Goal: Task Accomplishment & Management: Manage account settings

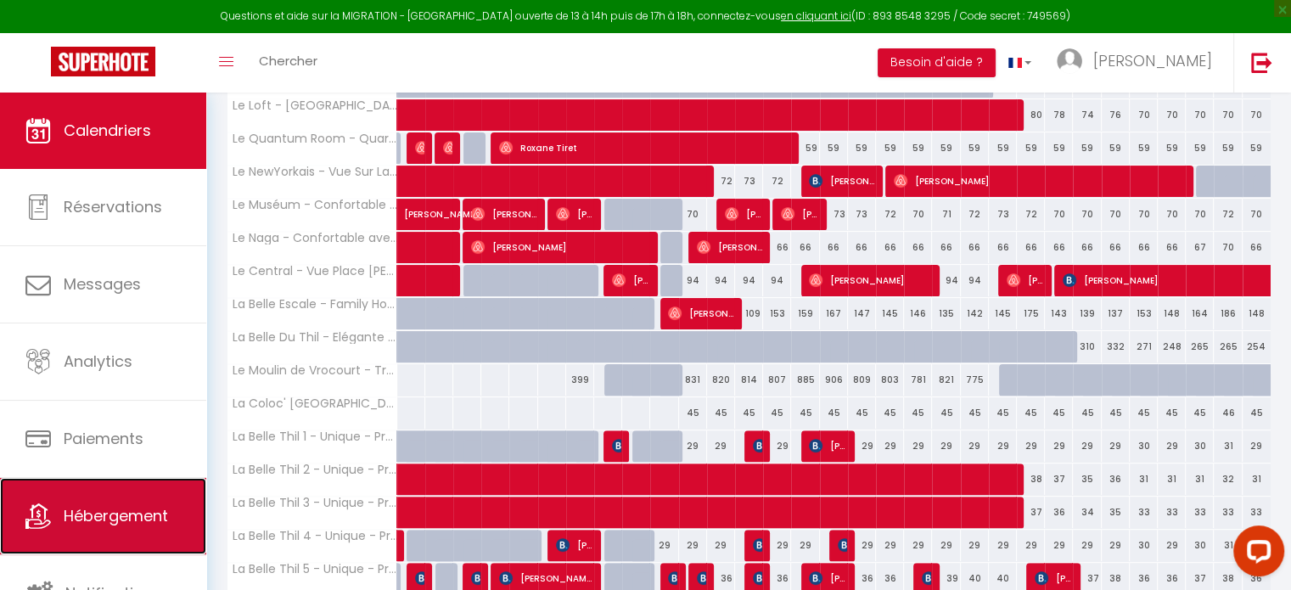
click at [156, 515] on span "Hébergement" at bounding box center [116, 515] width 104 height 21
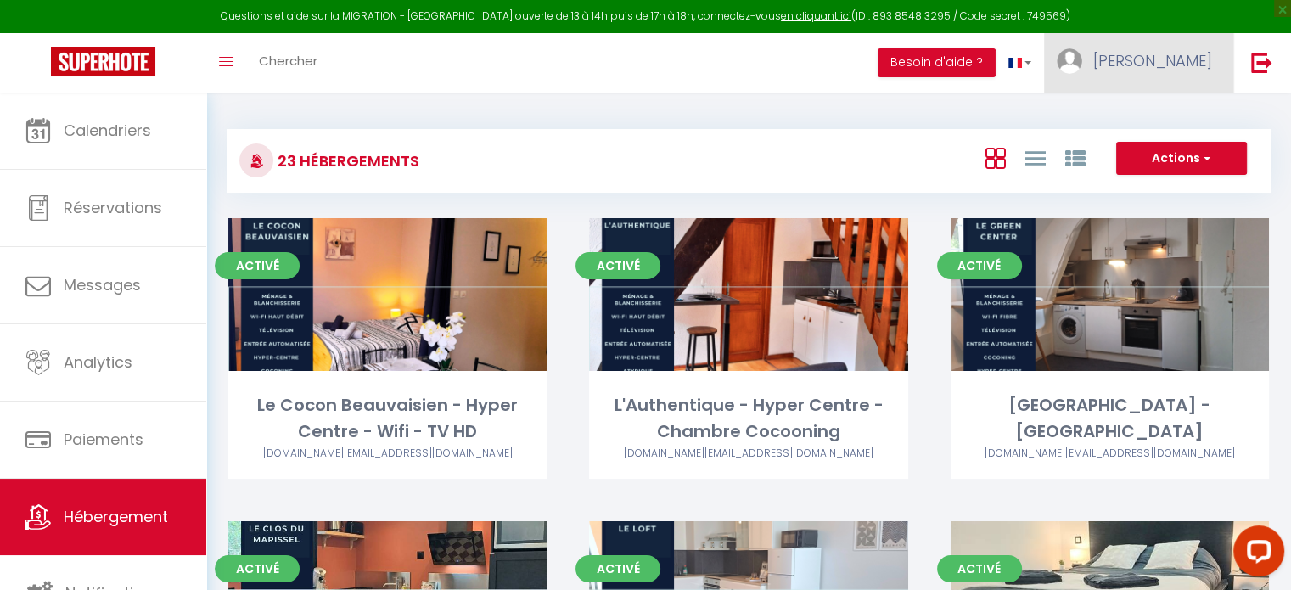
click at [1173, 52] on span "[PERSON_NAME]" at bounding box center [1152, 60] width 119 height 21
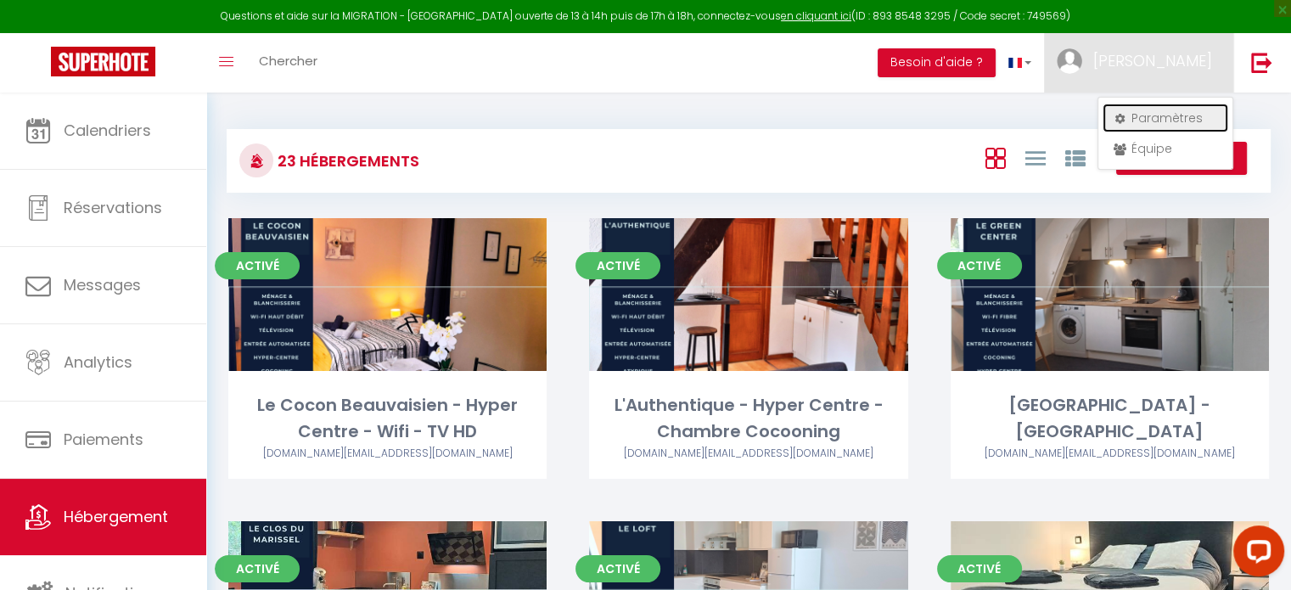
click at [1155, 115] on link "Paramètres" at bounding box center [1165, 118] width 126 height 29
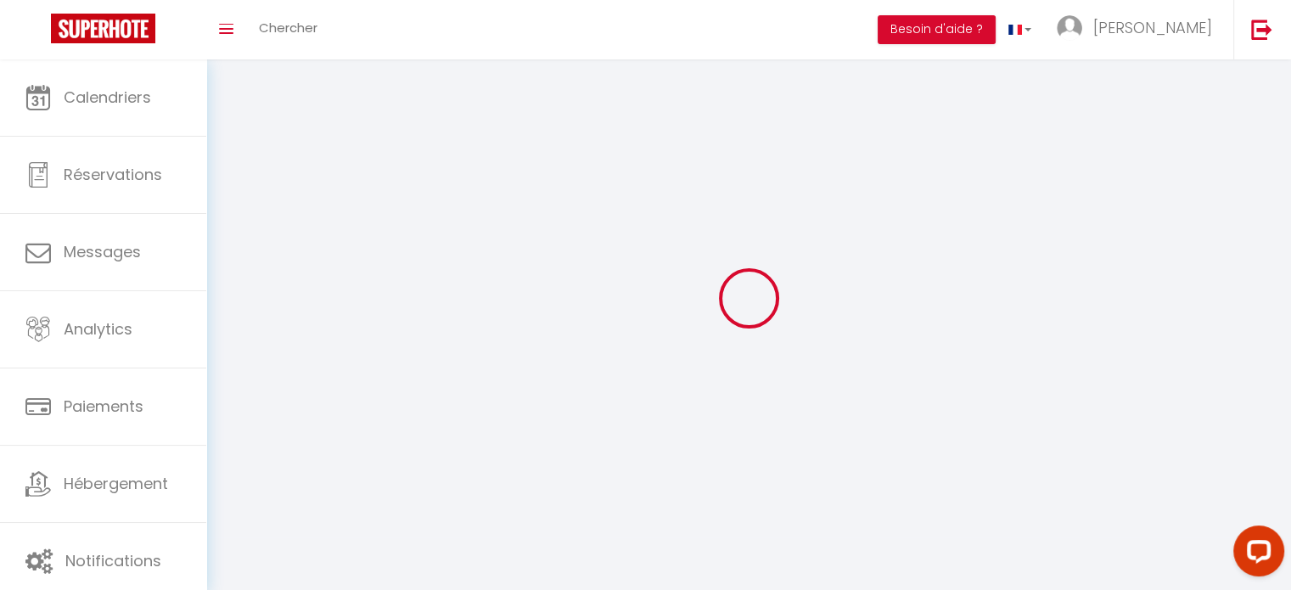
type input "[PERSON_NAME]"
type input "Deroy"
type input "0669442238"
type input "1 rue henri taurel"
type input "60420"
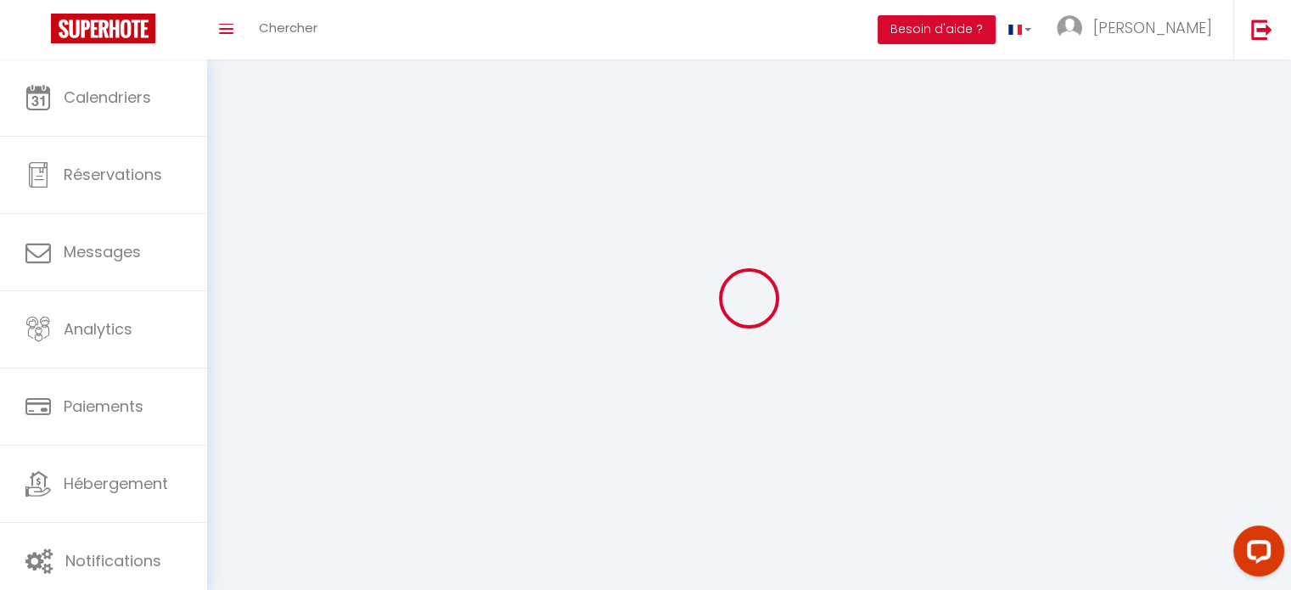
type input "maignelay montigny"
type input "vYzc3FvkWjGvrS6MCiMt0opUt"
type input "mNRQyieXPQ7FAD6ijBC6iGFrC"
type input "https://app.superhote.com/#/get-available-rentals/mNRQyieXPQ7FAD6ijBC6iGFrC"
select select "28"
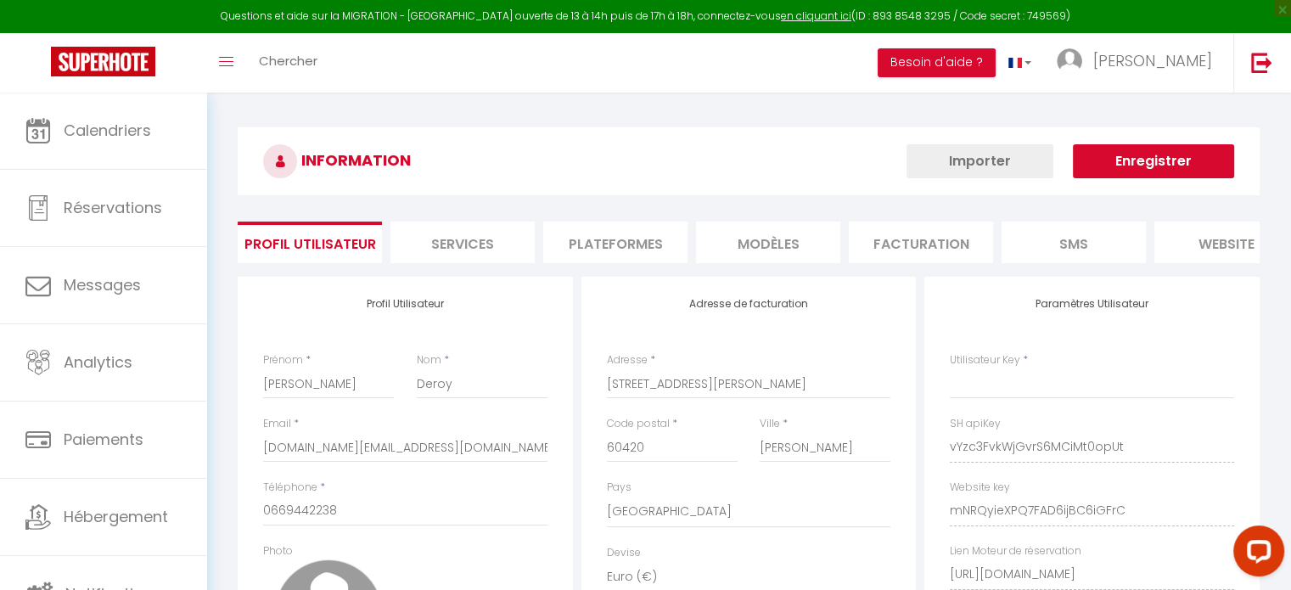
type input "vYzc3FvkWjGvrS6MCiMt0opUt"
type input "mNRQyieXPQ7FAD6ijBC6iGFrC"
type input "https://app.superhote.com/#/get-available-rentals/mNRQyieXPQ7FAD6ijBC6iGFrC"
select select "fr"
click at [608, 244] on li "Plateformes" at bounding box center [615, 242] width 144 height 42
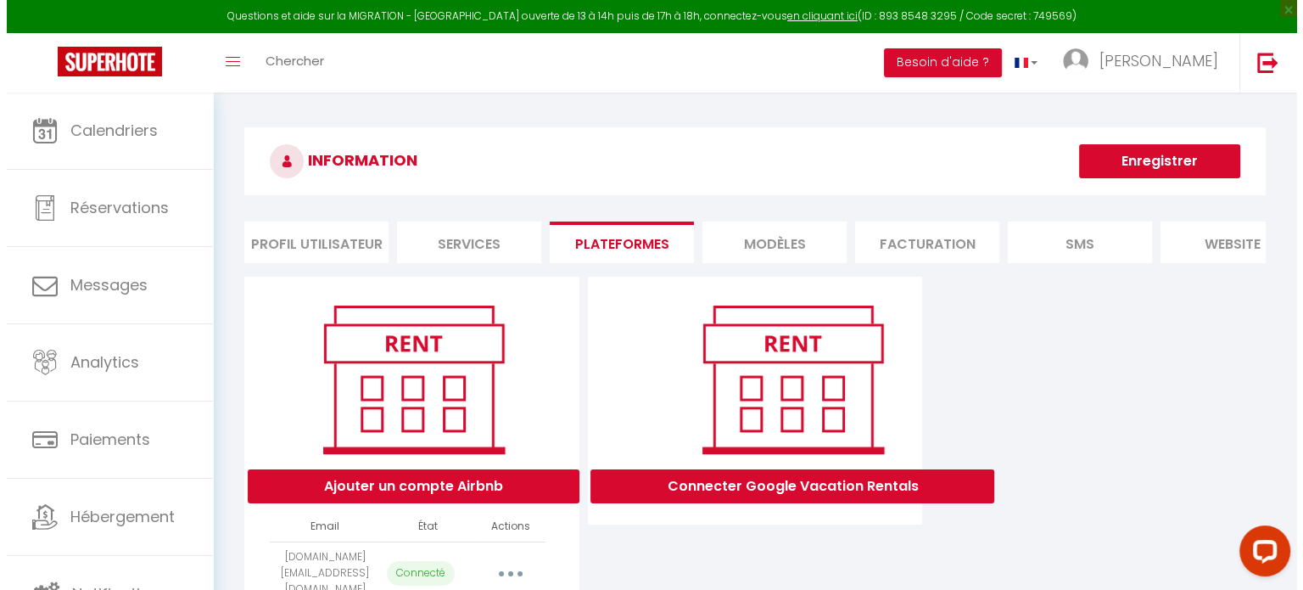
scroll to position [92, 0]
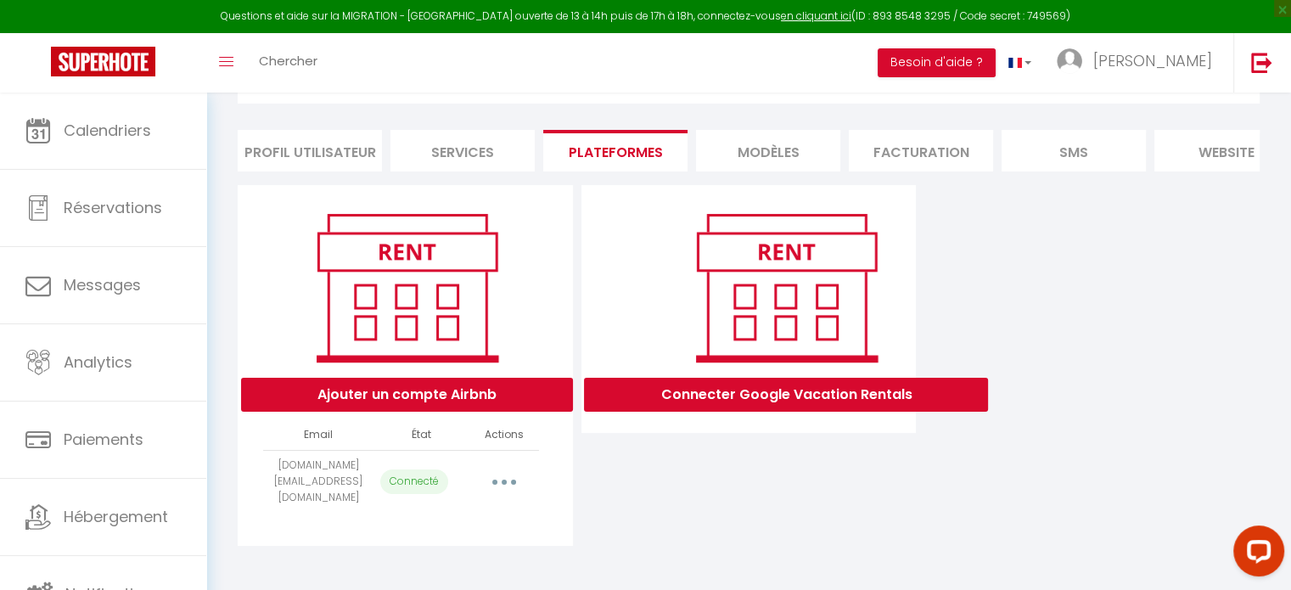
click at [502, 483] on icon "button" at bounding box center [503, 481] width 5 height 5
click at [468, 556] on link "Importer les appartements" at bounding box center [429, 550] width 188 height 29
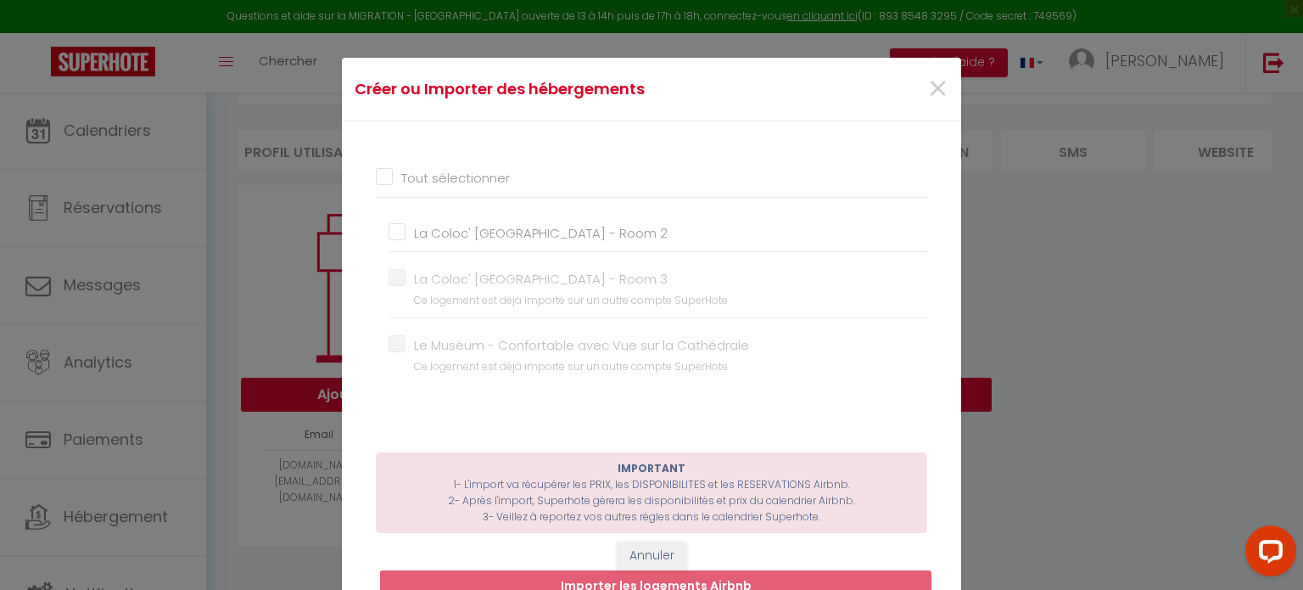
drag, startPoint x: 468, startPoint y: 556, endPoint x: 487, endPoint y: 420, distance: 137.0
click at [487, 420] on div "Créer ou Importer des hébergements × Tout sélectionner La Coloc' Cosy City - Ro…" at bounding box center [651, 354] width 619 height 593
click at [393, 227] on input "La Coloc' [GEOGRAPHIC_DATA] - Room 2" at bounding box center [658, 232] width 539 height 17
checkbox input "true"
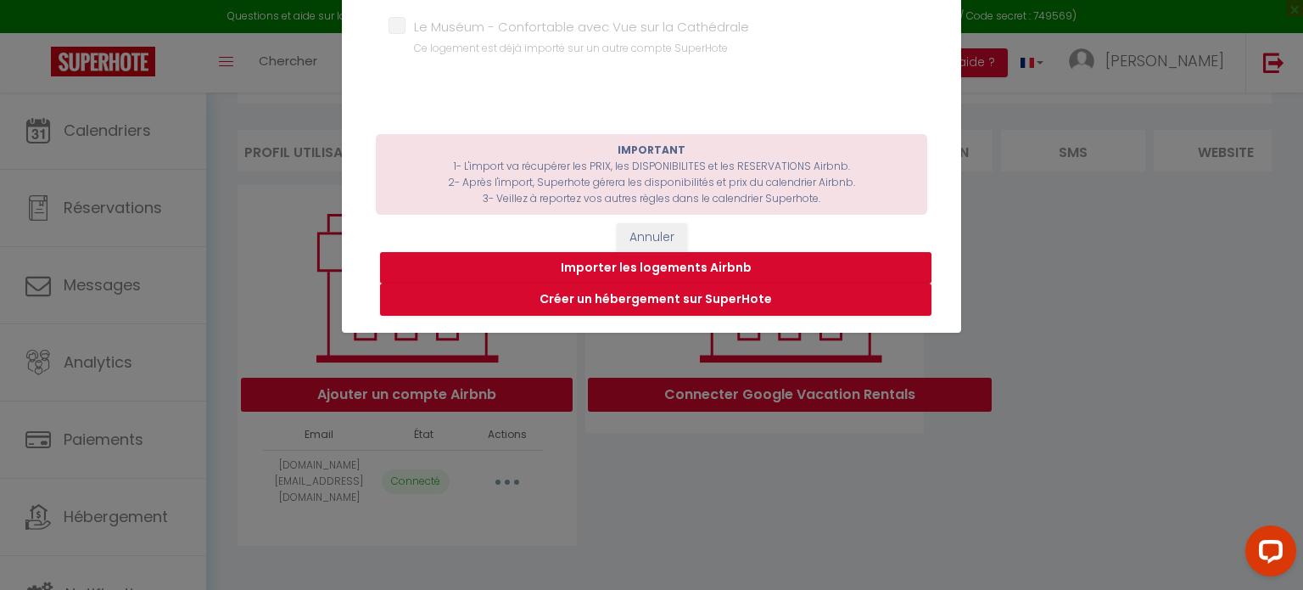
scroll to position [319, 0]
click at [682, 265] on button "Importer les logements Airbnb" at bounding box center [656, 267] width 552 height 32
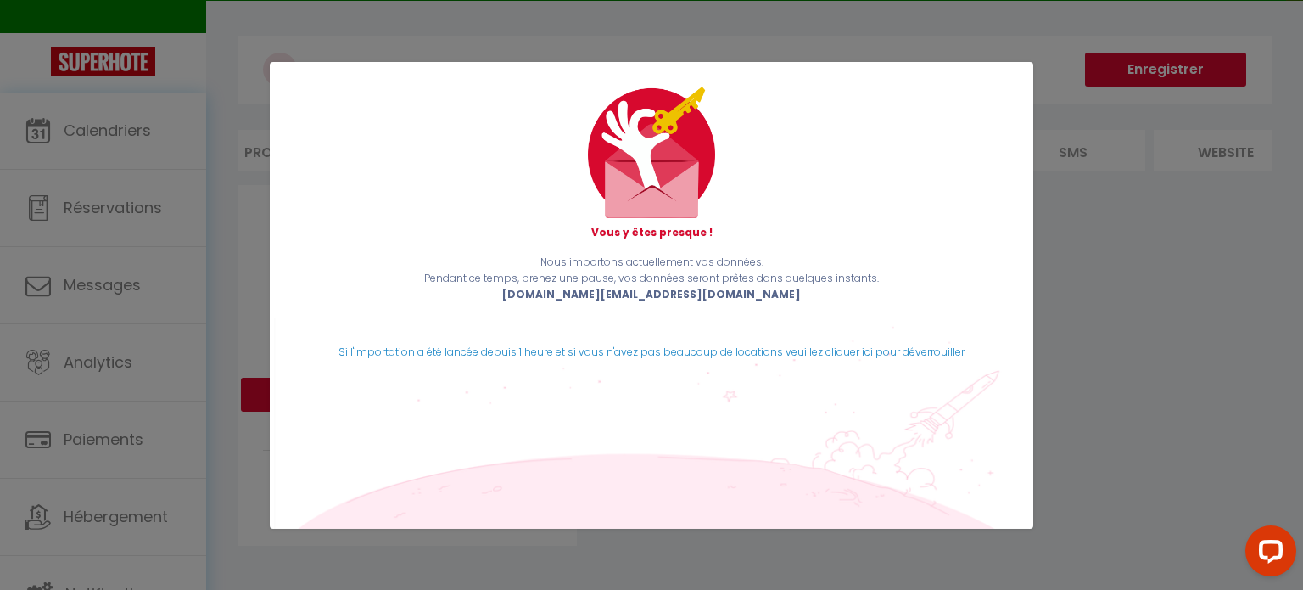
click at [1118, 318] on div "Vous y êtes presque ! Nous importons actuellement vos données. Pendant ce temps…" at bounding box center [651, 295] width 1303 height 590
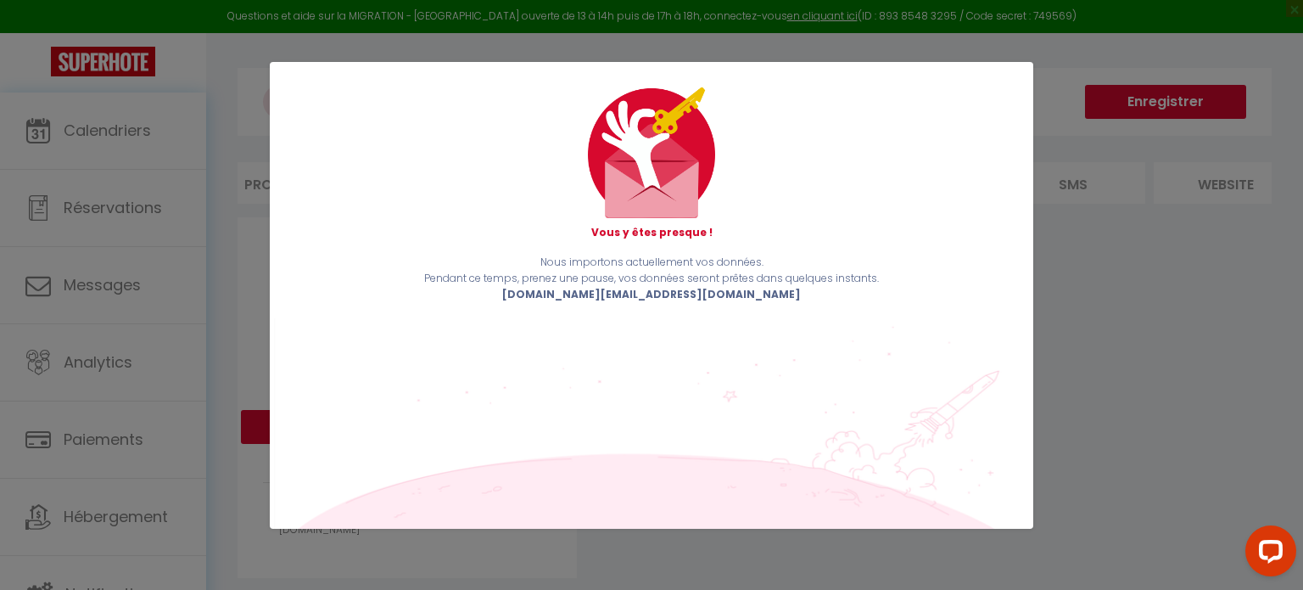
drag, startPoint x: 1122, startPoint y: 309, endPoint x: 1133, endPoint y: 311, distance: 11.3
click at [1133, 311] on div "Vous y êtes presque ! Nous importons actuellement vos données. Pendant ce temps…" at bounding box center [651, 295] width 1303 height 590
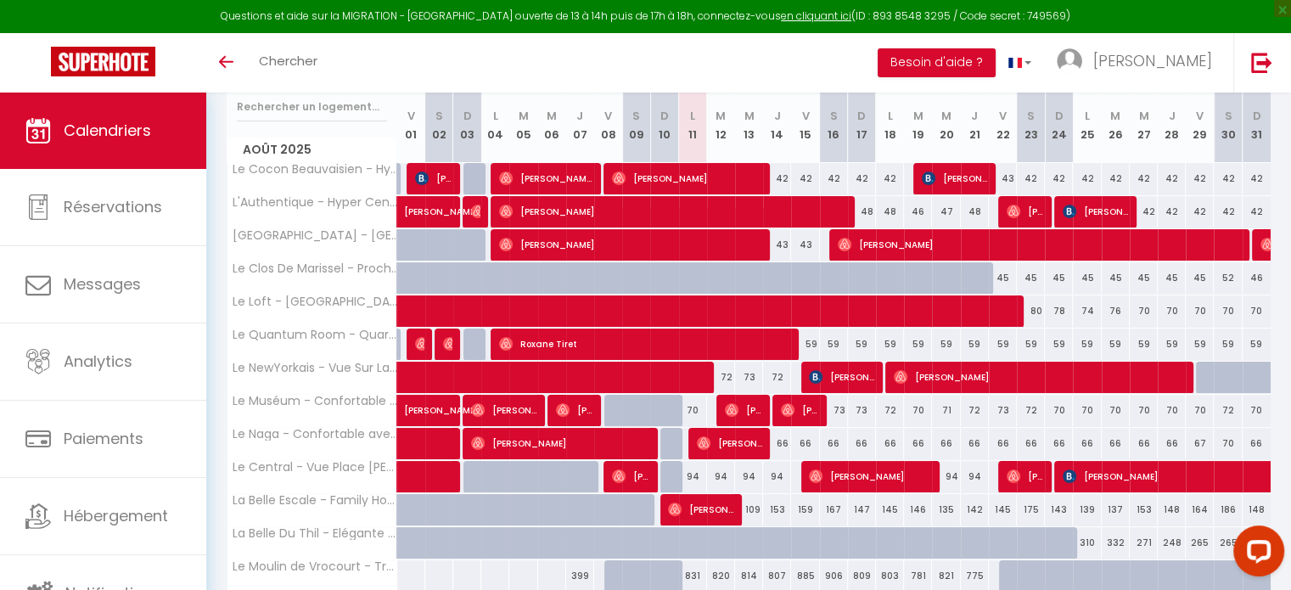
scroll to position [224, 0]
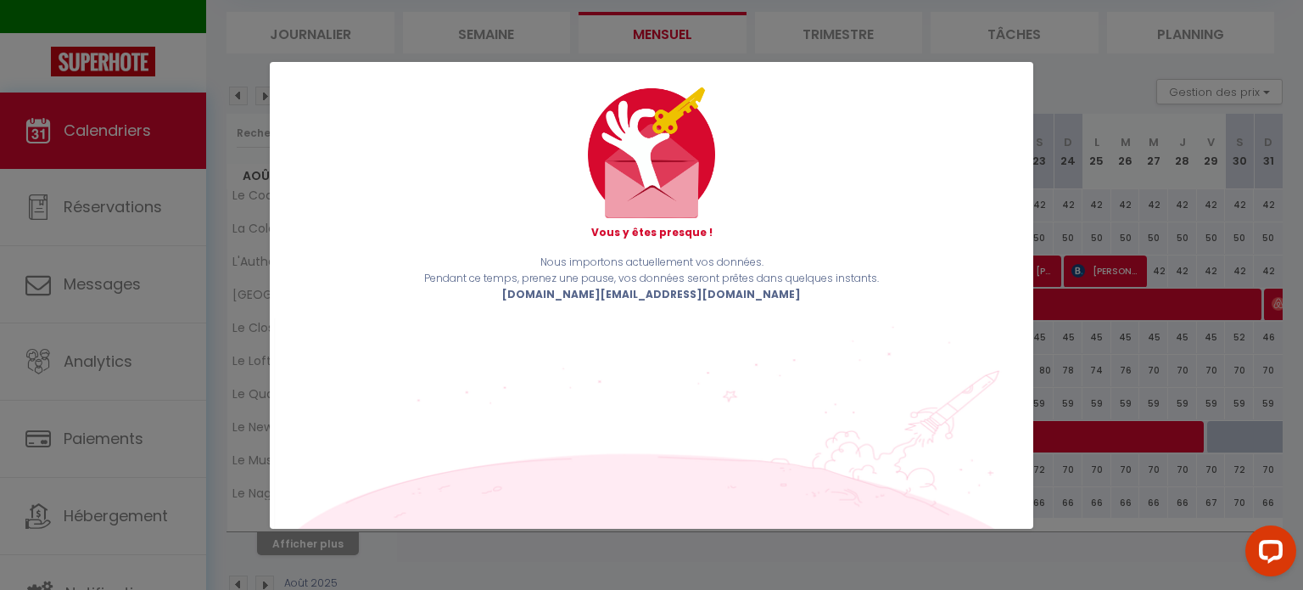
click at [424, 549] on div "Vous y êtes presque ! Nous importons actuellement vos données. Pendant ce temps…" at bounding box center [652, 295] width 764 height 590
click at [889, 474] on div "Vous y êtes presque ! Nous importons actuellement vos données. Pendant ce temps…" at bounding box center [652, 295] width 764 height 467
click at [1072, 401] on div "Vous y êtes presque ! Nous importons actuellement vos données. Pendant ce temps…" at bounding box center [651, 295] width 1303 height 590
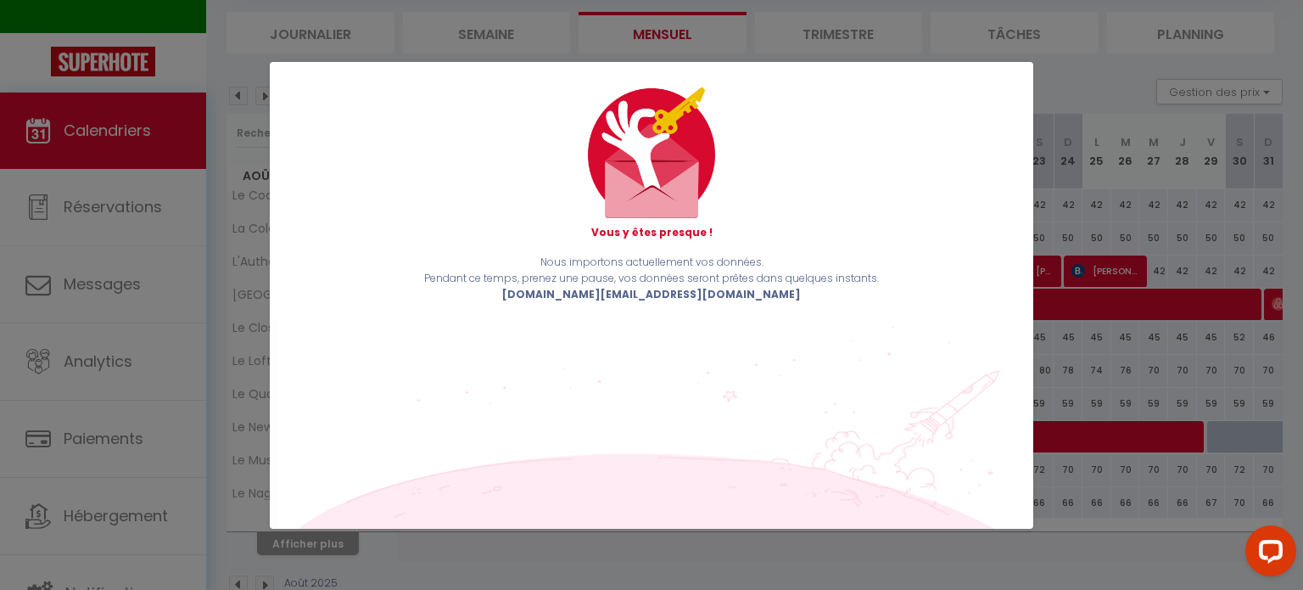
click at [1167, 237] on div "Vous y êtes presque ! Nous importons actuellement vos données. Pendant ce temps…" at bounding box center [651, 295] width 1303 height 590
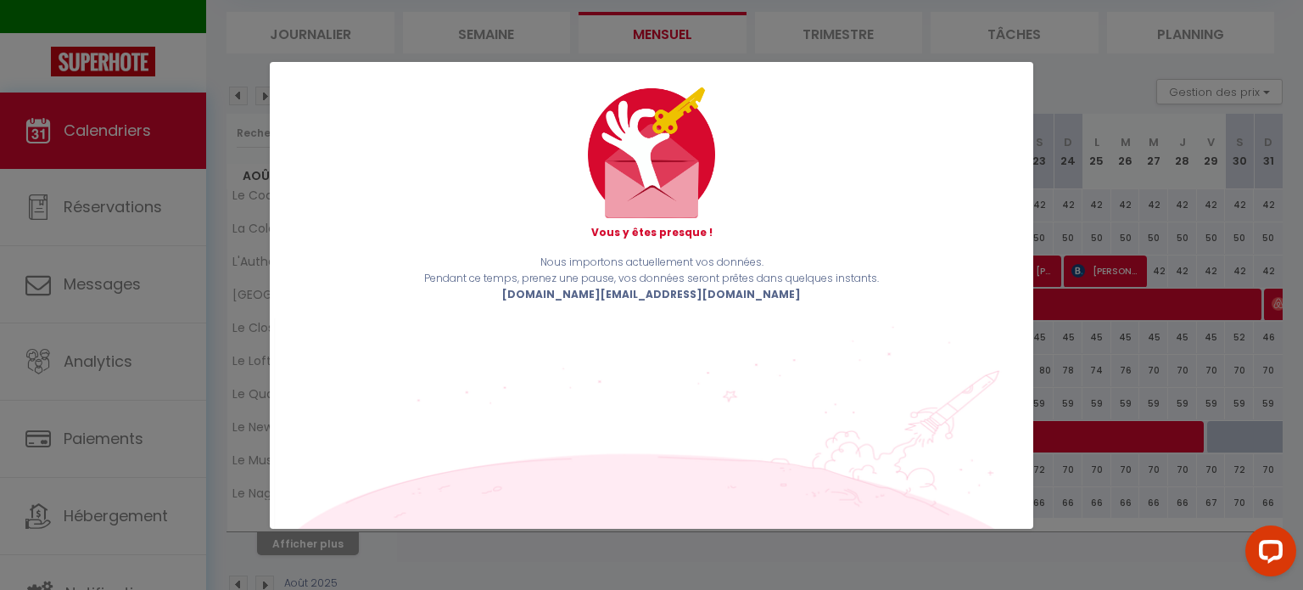
click at [1164, 102] on div "Vous y êtes presque ! Nous importons actuellement vos données. Pendant ce temps…" at bounding box center [651, 295] width 1303 height 590
click at [1154, 93] on div "Vous y êtes presque ! Nous importons actuellement vos données. Pendant ce temps…" at bounding box center [651, 295] width 1303 height 590
click at [1079, 115] on div "Vous y êtes presque ! Nous importons actuellement vos données. Pendant ce temps…" at bounding box center [651, 295] width 1303 height 590
drag, startPoint x: 975, startPoint y: 176, endPoint x: 949, endPoint y: 186, distance: 28.2
click at [949, 186] on div "Vous y êtes presque ! Nous importons actuellement vos données. Pendant ce temps…" at bounding box center [652, 295] width 764 height 467
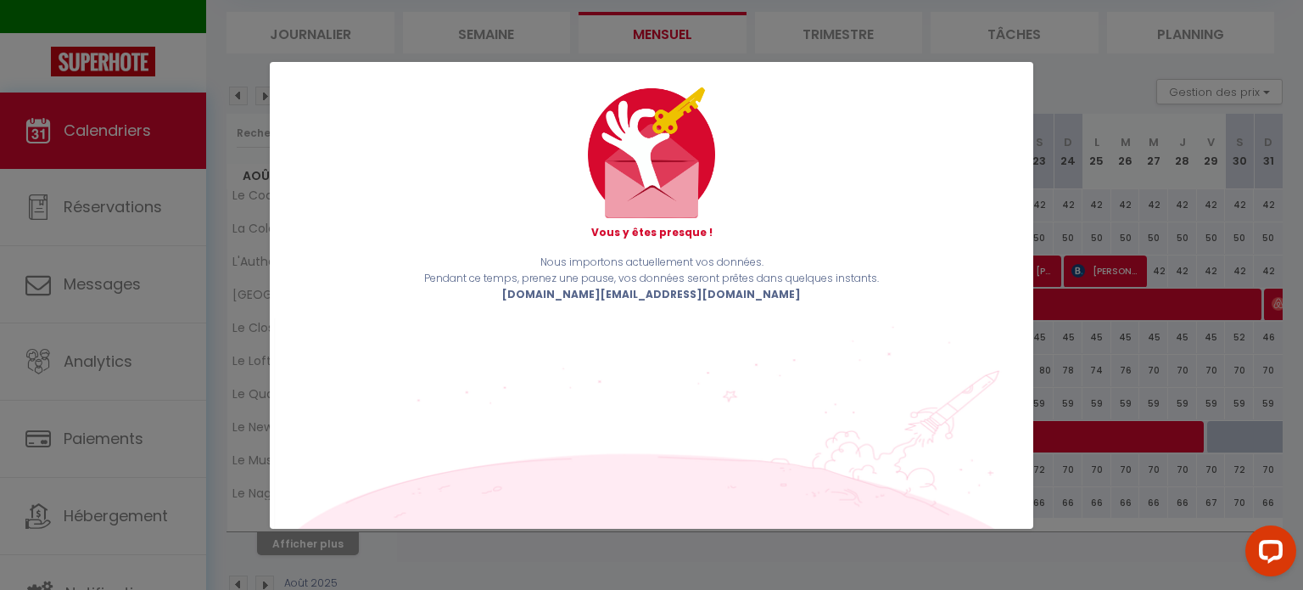
drag, startPoint x: 944, startPoint y: 188, endPoint x: 875, endPoint y: 224, distance: 78.2
click at [875, 224] on div "Vous y êtes presque !" at bounding box center [652, 163] width 736 height 152
click at [869, 228] on div "Vous y êtes presque !" at bounding box center [652, 163] width 736 height 152
